Goal: Task Accomplishment & Management: Complete application form

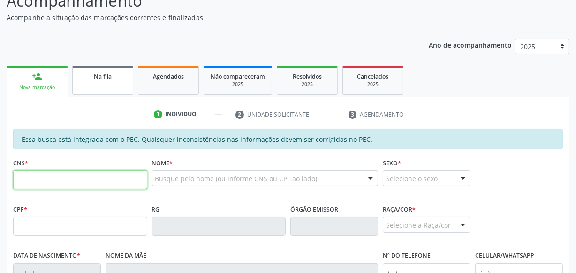
scroll to position [89, 0]
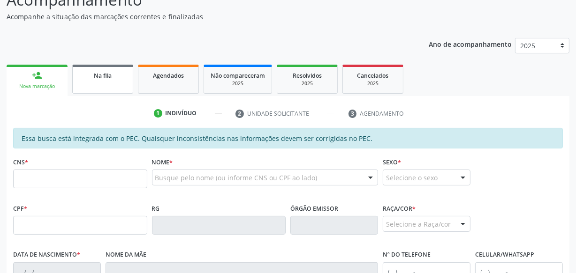
click at [89, 77] on div "Na fila" at bounding box center [102, 75] width 47 height 10
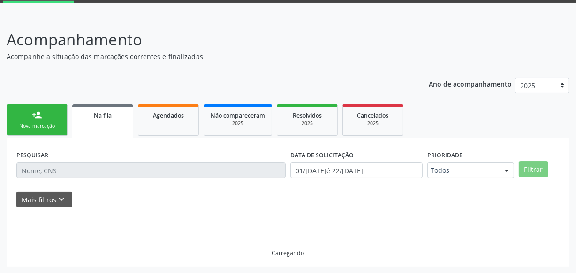
scroll to position [59, 0]
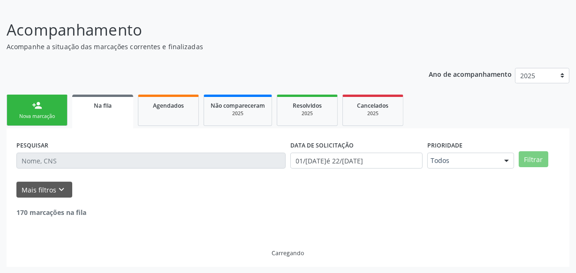
click at [79, 159] on input "text" at bounding box center [150, 161] width 269 height 16
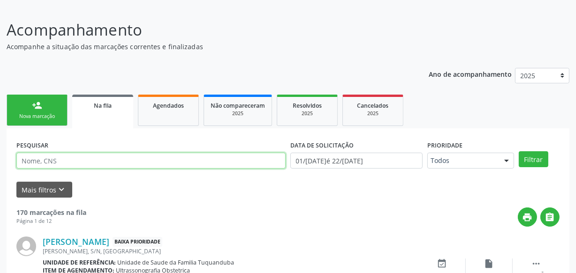
paste input "704008371678360"
type input "704008371678360"
click at [519, 152] on button "Filtrar" at bounding box center [534, 160] width 30 height 16
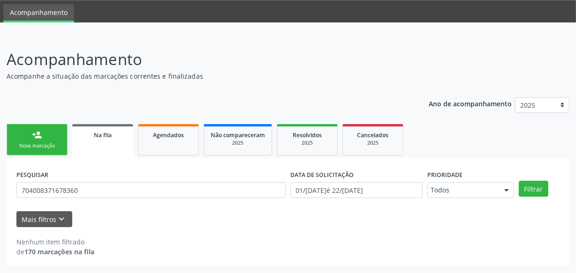
scroll to position [29, 0]
click at [43, 144] on div "Nova marcação" at bounding box center [37, 146] width 47 height 7
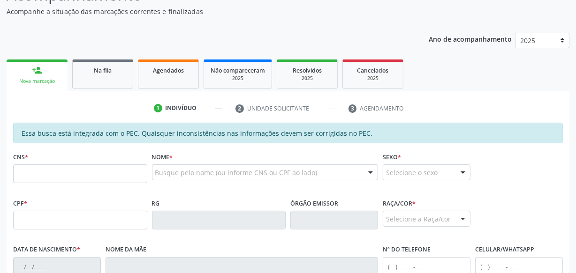
scroll to position [114, 0]
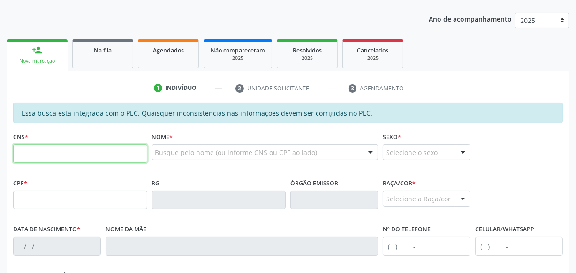
click at [68, 157] on input "text" at bounding box center [80, 153] width 134 height 19
type input "706 3017 9029 1977"
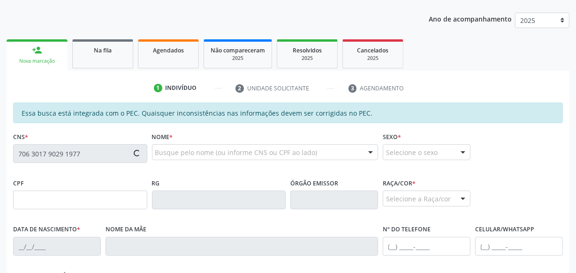
type input "284.425.634-15"
type input "[DATE]"
type input "[US_STATE] de [GEOGRAPHIC_DATA]"
type input "[PHONE_NUMBER]"
type input "S/N"
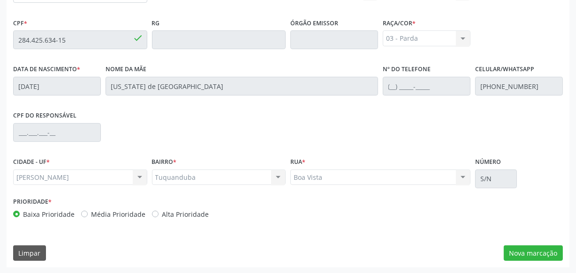
scroll to position [275, 0]
click at [536, 253] on button "Nova marcação" at bounding box center [533, 253] width 59 height 16
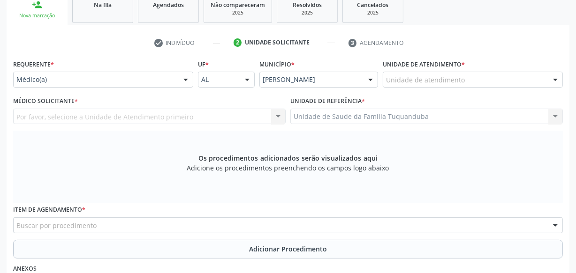
scroll to position [190, 0]
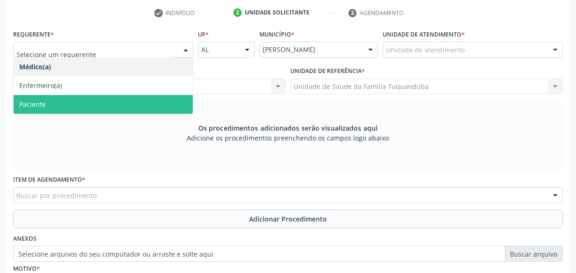
click at [120, 99] on span "Paciente" at bounding box center [103, 104] width 179 height 19
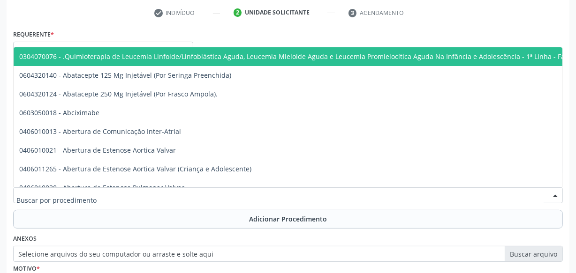
click at [147, 201] on div at bounding box center [288, 196] width 550 height 16
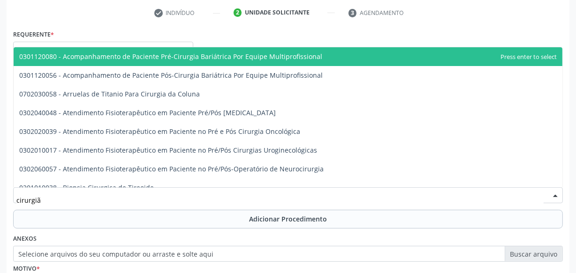
type input "cirurgião"
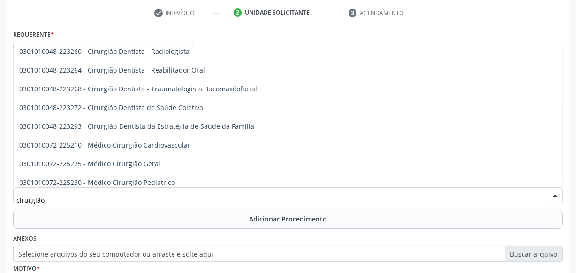
scroll to position [426, 0]
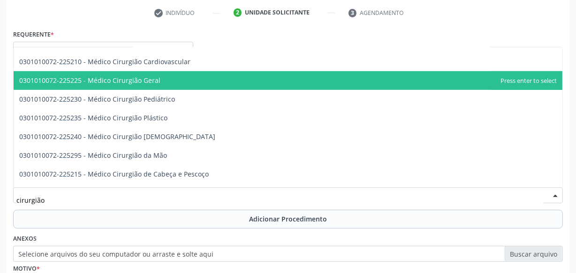
click at [132, 83] on span "0301010072-225225 - Médico Cirurgião Geral" at bounding box center [89, 80] width 141 height 9
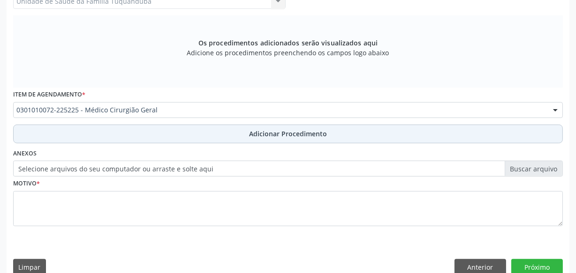
click at [270, 127] on button "Adicionar Procedimento" at bounding box center [288, 134] width 550 height 19
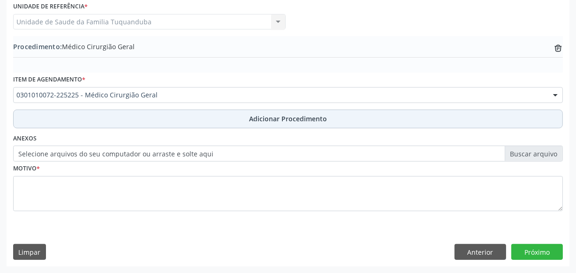
scroll to position [253, 0]
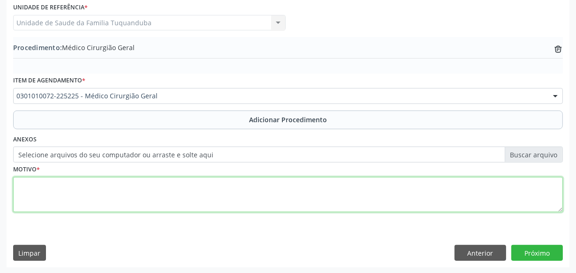
click at [171, 195] on textarea at bounding box center [288, 195] width 550 height 36
type textarea "Extração sinais."
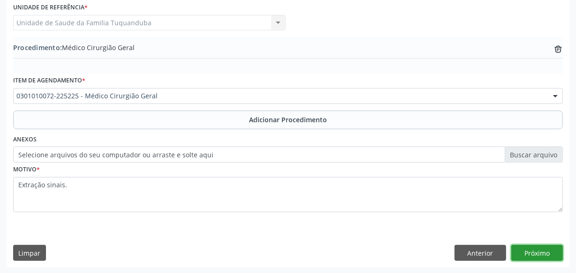
click at [531, 250] on button "Próximo" at bounding box center [537, 253] width 52 height 16
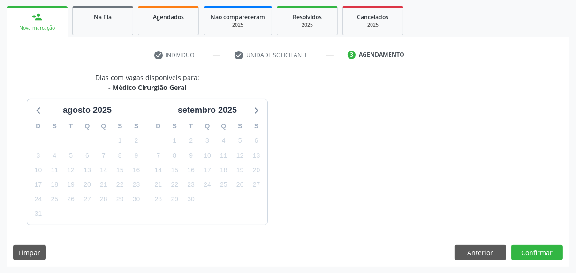
scroll to position [174, 0]
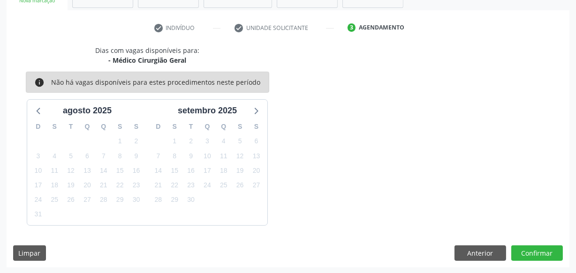
click at [531, 250] on button "Confirmar" at bounding box center [537, 254] width 52 height 16
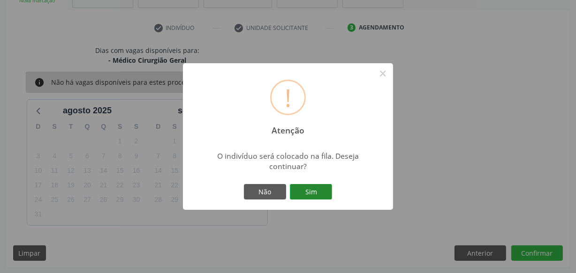
click at [323, 192] on button "Sim" at bounding box center [311, 192] width 42 height 16
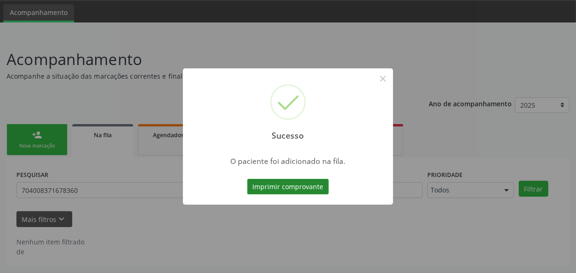
scroll to position [29, 0]
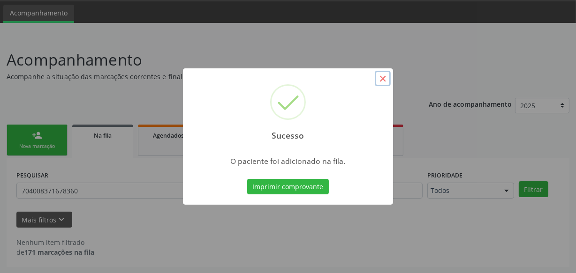
click at [385, 76] on button "×" at bounding box center [383, 79] width 16 height 16
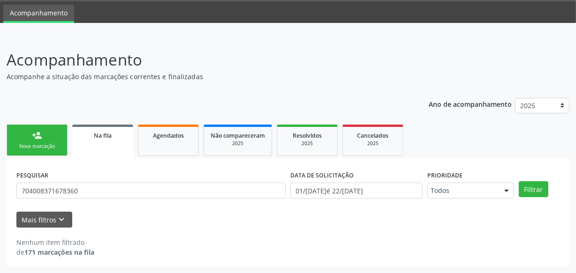
click at [137, 222] on div "Mais filtros keyboard_arrow_down" at bounding box center [288, 220] width 548 height 16
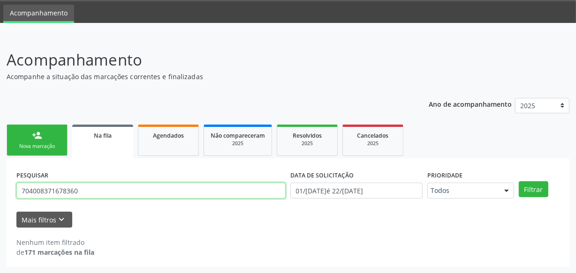
drag, startPoint x: 127, startPoint y: 188, endPoint x: 3, endPoint y: 150, distance: 129.1
click at [0, 150] on div "Acompanhamento Acompanhe a situação das marcações correntes e finalizadas Relat…" at bounding box center [288, 155] width 576 height 238
click at [519, 182] on button "Filtrar" at bounding box center [534, 190] width 30 height 16
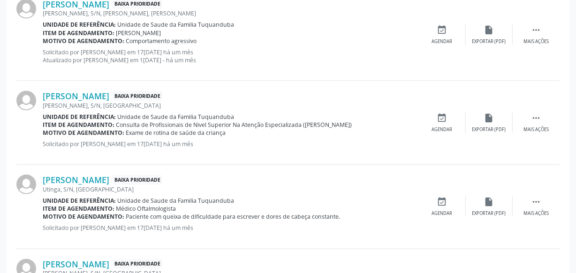
scroll to position [1354, 0]
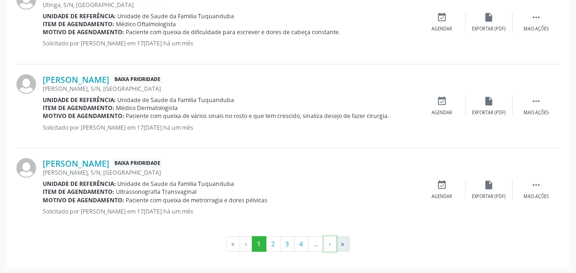
drag, startPoint x: 335, startPoint y: 243, endPoint x: 345, endPoint y: 243, distance: 9.9
click at [342, 243] on ul "« ‹ 1 2 3 4 … › »" at bounding box center [287, 245] width 543 height 16
click at [345, 243] on button "»" at bounding box center [343, 245] width 14 height 16
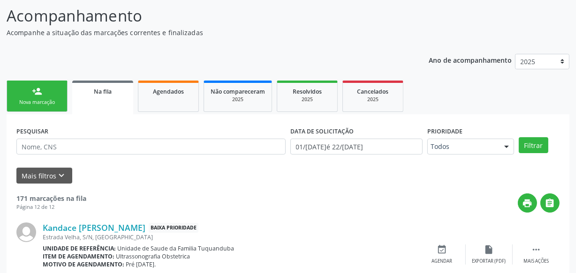
scroll to position [0, 0]
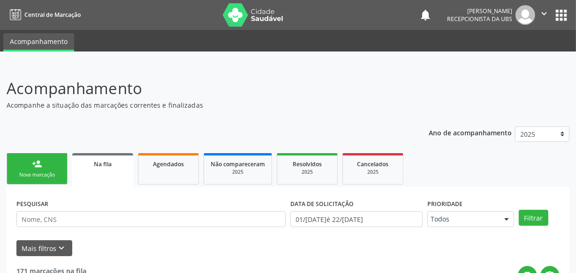
click at [50, 164] on link "person_add Nova marcação" at bounding box center [37, 168] width 61 height 31
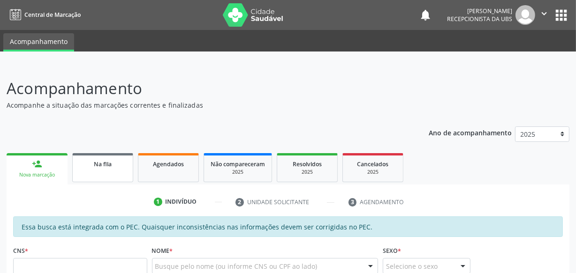
scroll to position [128, 0]
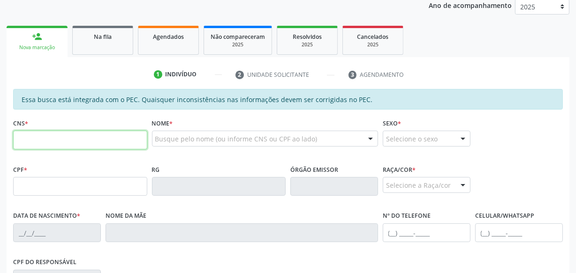
click at [62, 143] on input "text" at bounding box center [80, 140] width 134 height 19
paste input "702 1097 1000 3593"
type input "702 1097 1000 3593"
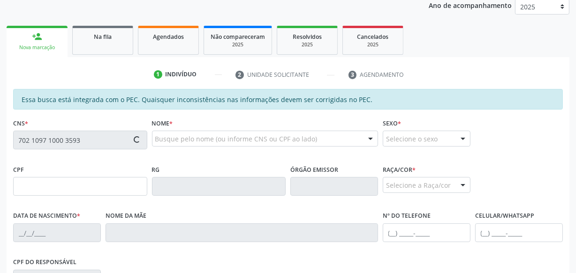
type input "777.194.924-04"
type input "29/[DATE]"
type input "[PERSON_NAME]"
type input "[PHONE_NUMBER]"
type input "S/N"
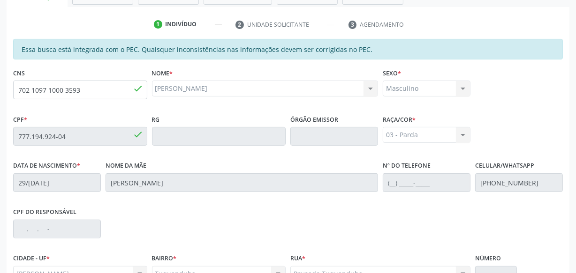
scroll to position [275, 0]
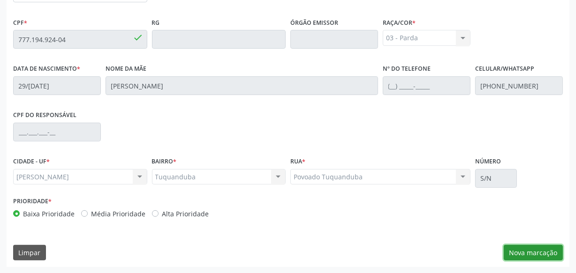
click at [528, 250] on button "Nova marcação" at bounding box center [533, 253] width 59 height 16
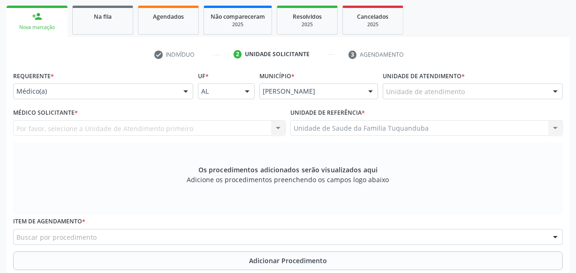
scroll to position [147, 0]
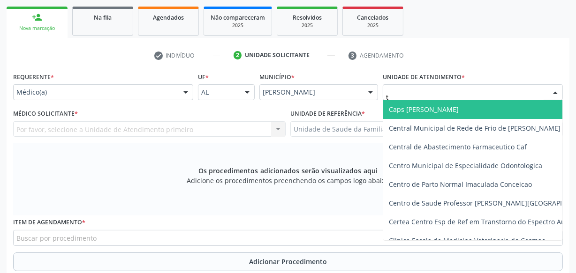
type input "tu"
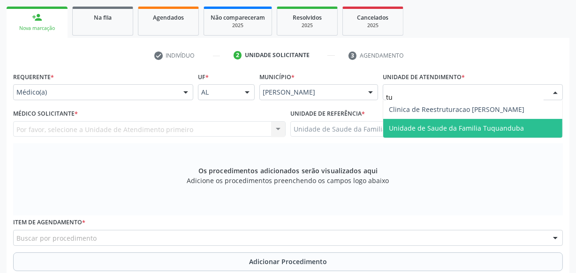
click at [430, 121] on span "Unidade de Saude da Familia Tuquanduba" at bounding box center [472, 128] width 179 height 19
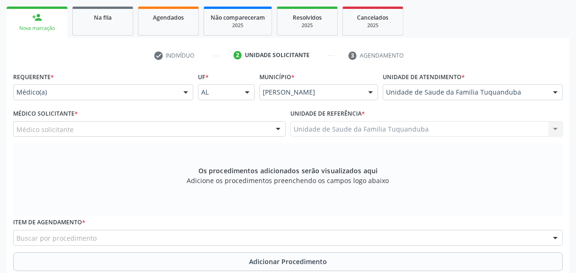
click at [183, 128] on div "Médico solicitante" at bounding box center [149, 129] width 273 height 16
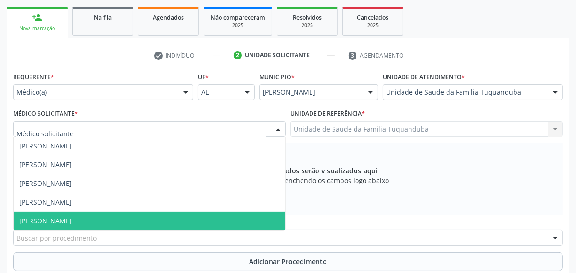
click at [117, 215] on span "[PERSON_NAME]" at bounding box center [150, 221] width 272 height 19
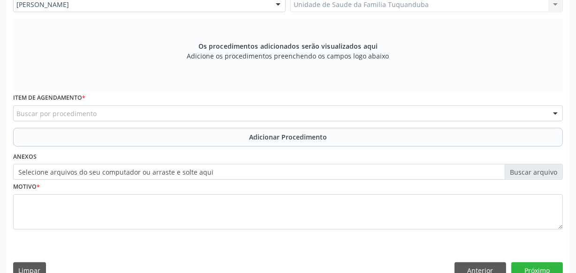
scroll to position [275, 0]
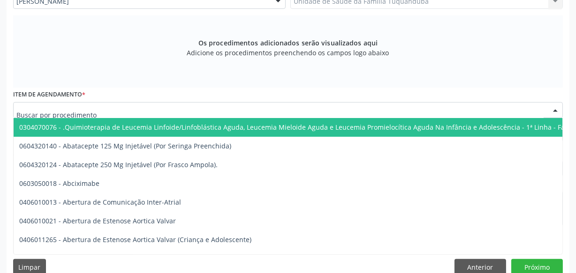
click at [133, 112] on div at bounding box center [288, 110] width 550 height 16
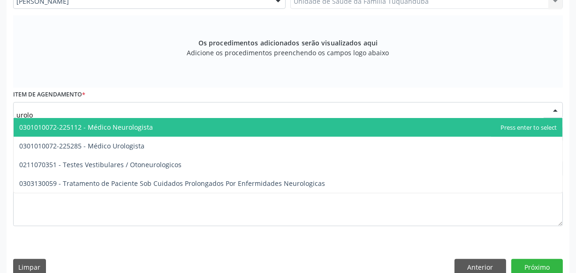
type input "urolog"
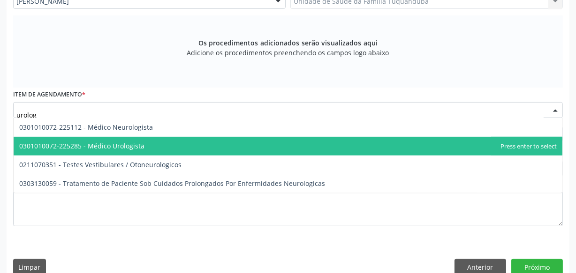
click at [131, 142] on span "0301010072-225285 - Médico Urologista" at bounding box center [81, 146] width 125 height 9
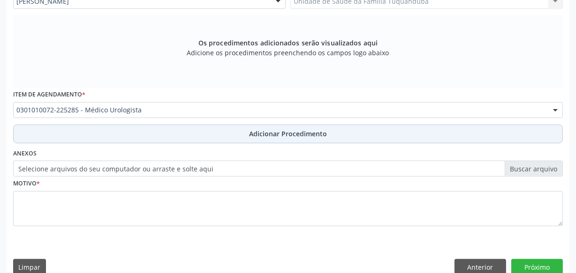
click at [224, 130] on button "Adicionar Procedimento" at bounding box center [288, 134] width 550 height 19
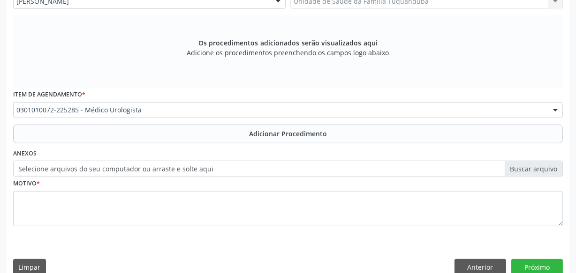
scroll to position [253, 0]
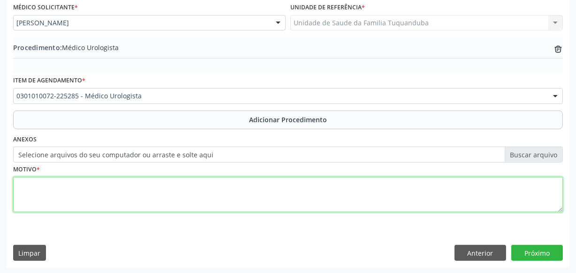
click at [157, 196] on textarea at bounding box center [288, 195] width 550 height 36
type textarea "P"
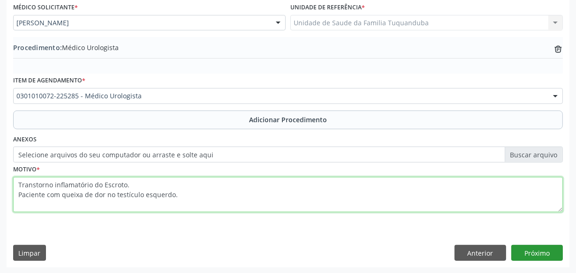
type textarea "Transtorno inflamatório do Escroto. Paciente com queixa de dor no testículo esq…"
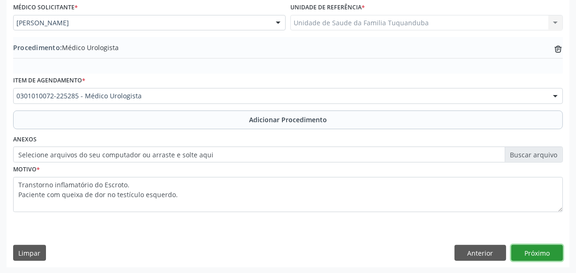
click at [554, 251] on button "Próximo" at bounding box center [537, 253] width 52 height 16
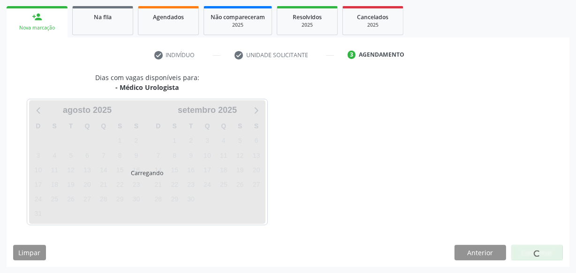
scroll to position [174, 0]
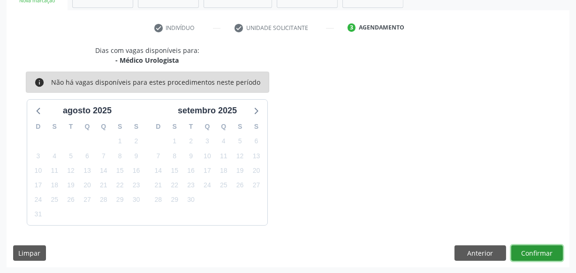
click at [549, 253] on button "Confirmar" at bounding box center [537, 254] width 52 height 16
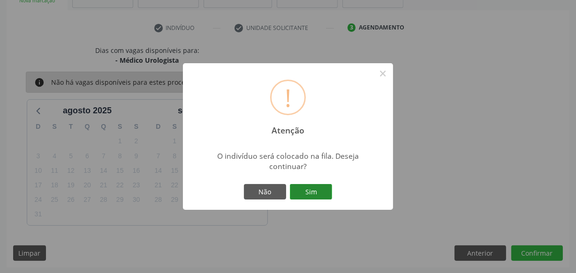
click at [317, 186] on button "Sim" at bounding box center [311, 192] width 42 height 16
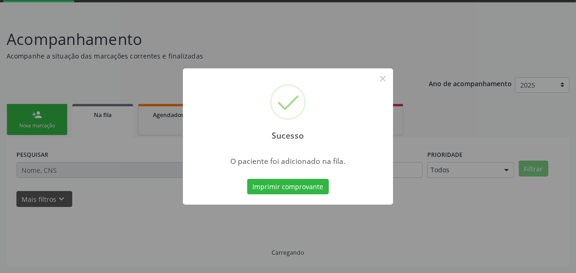
scroll to position [49, 0]
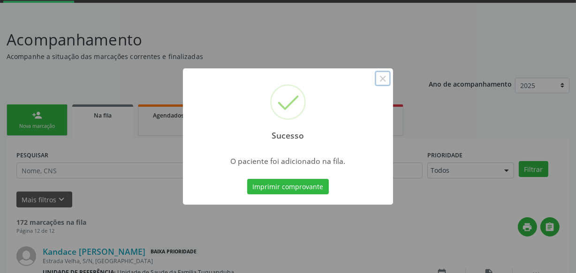
click at [382, 80] on button "×" at bounding box center [383, 79] width 16 height 16
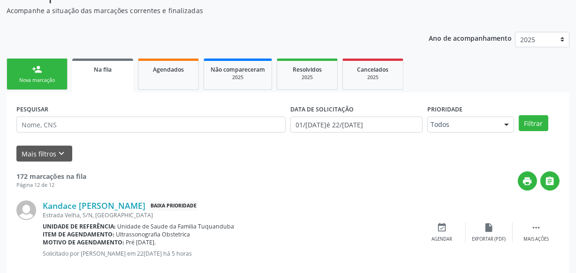
scroll to position [91, 0]
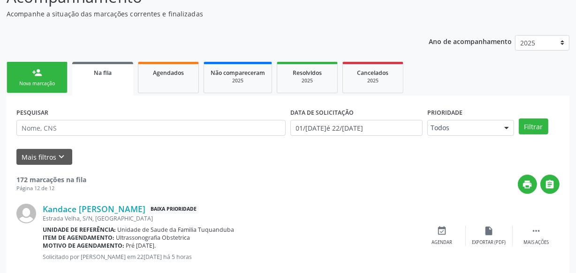
click at [49, 83] on div "Nova marcação" at bounding box center [37, 83] width 47 height 7
